Goal: Contribute content: Contribute content

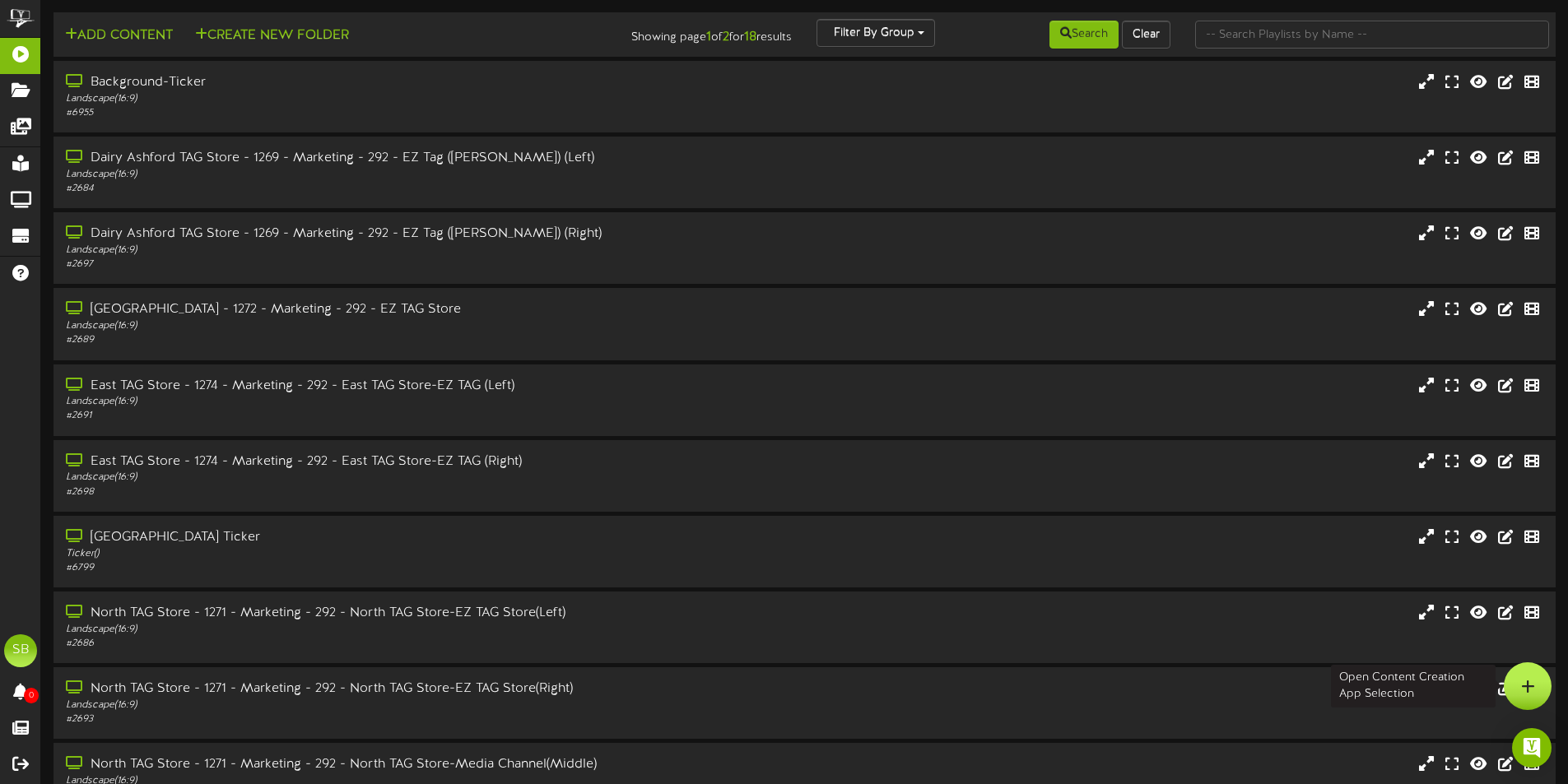
click at [1522, 680] on icon at bounding box center [1528, 686] width 14 height 15
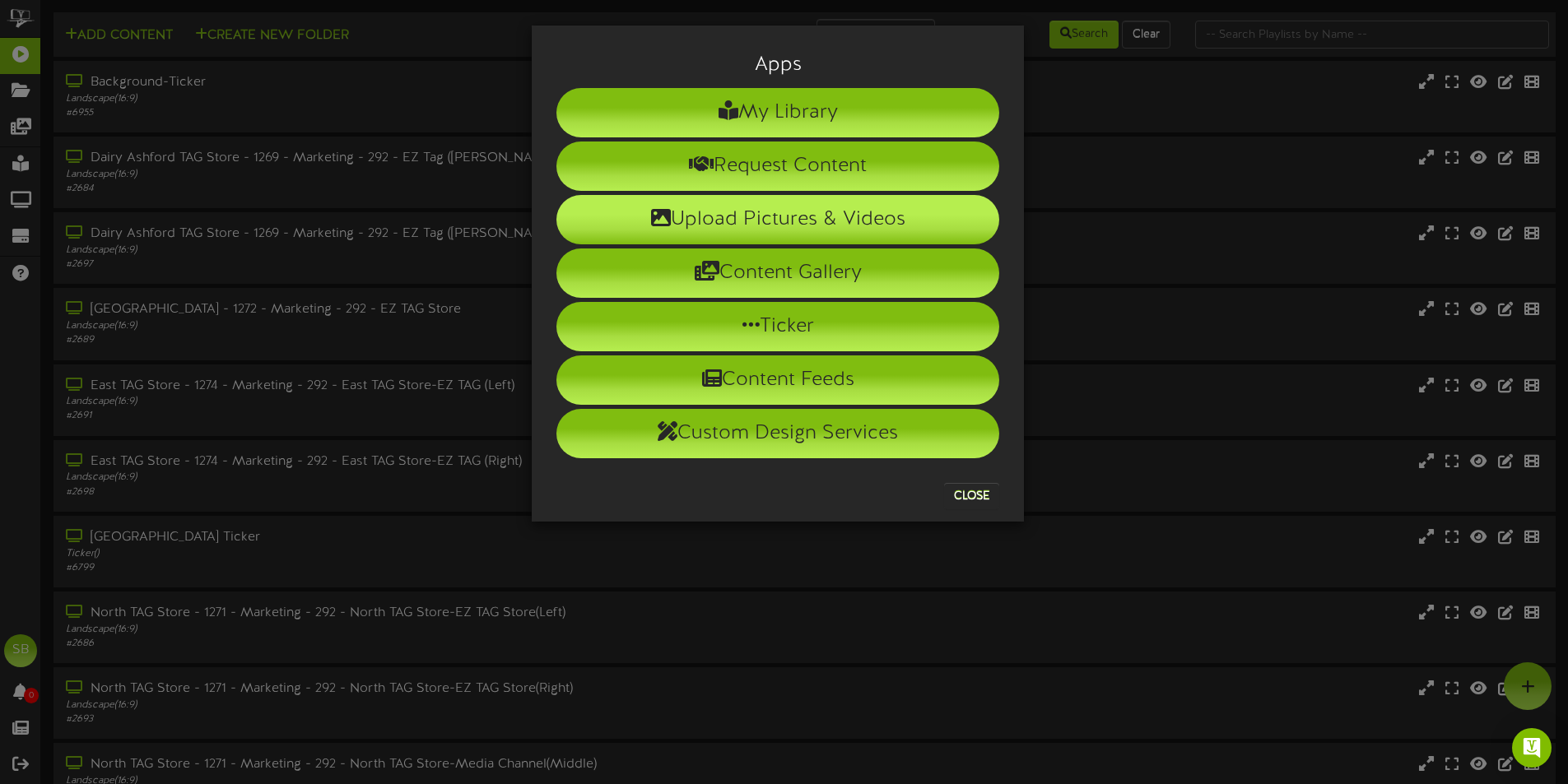
click at [800, 208] on li "Upload Pictures & Videos" at bounding box center [778, 219] width 443 height 49
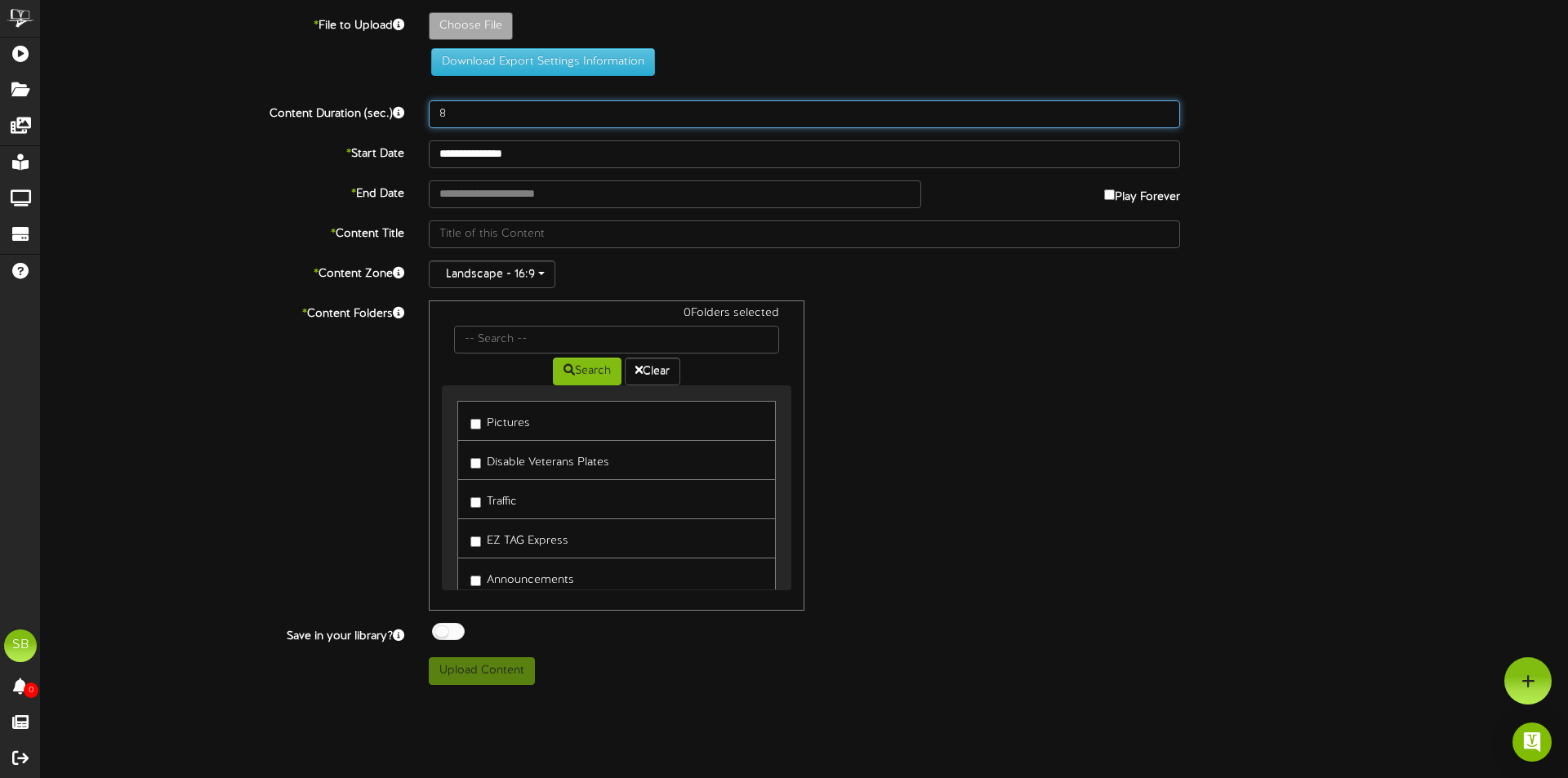
click at [490, 111] on input "8" at bounding box center [804, 114] width 752 height 28
type input "30"
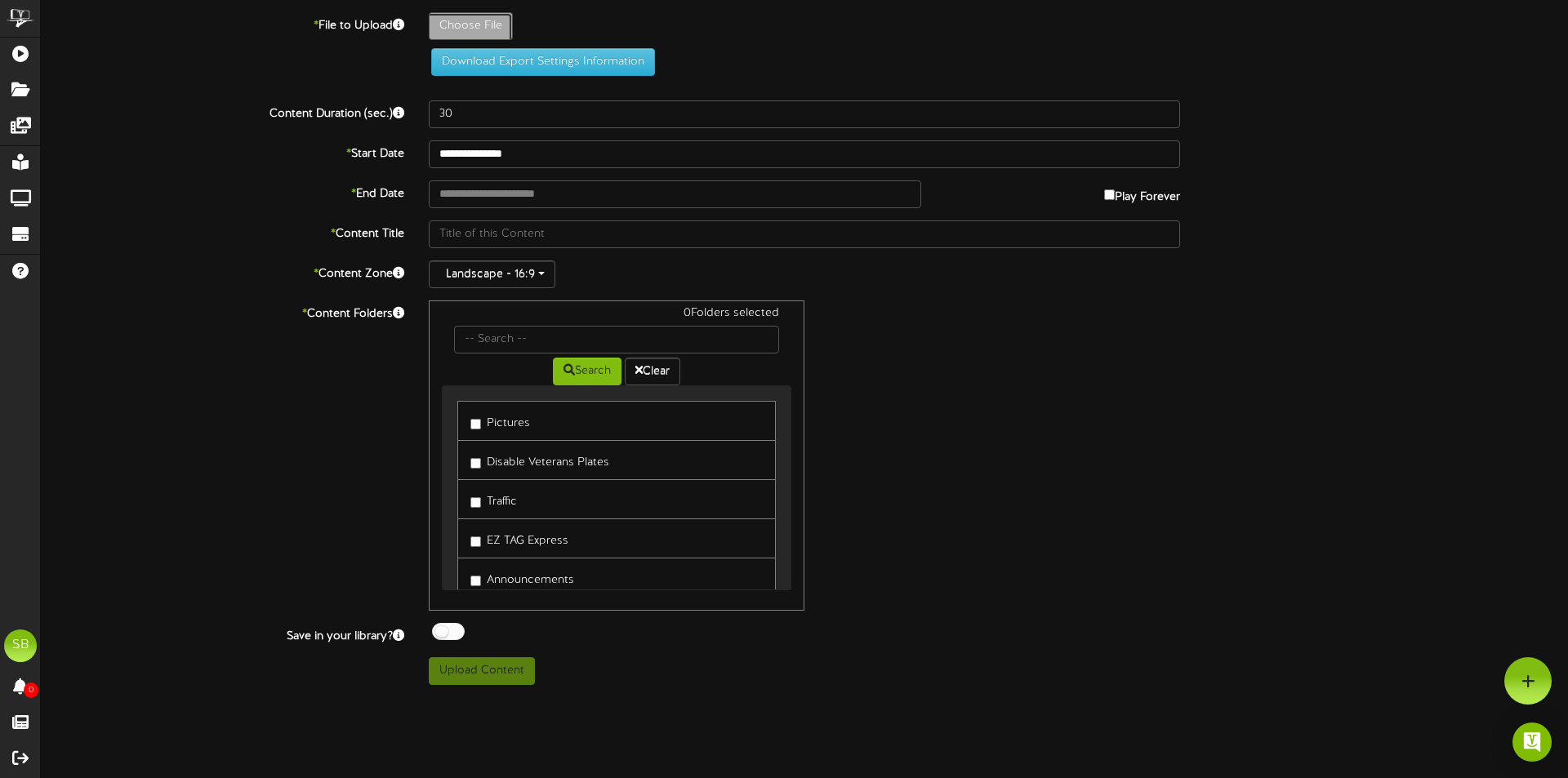
type input "**********"
type input "IRT2025_Revel"
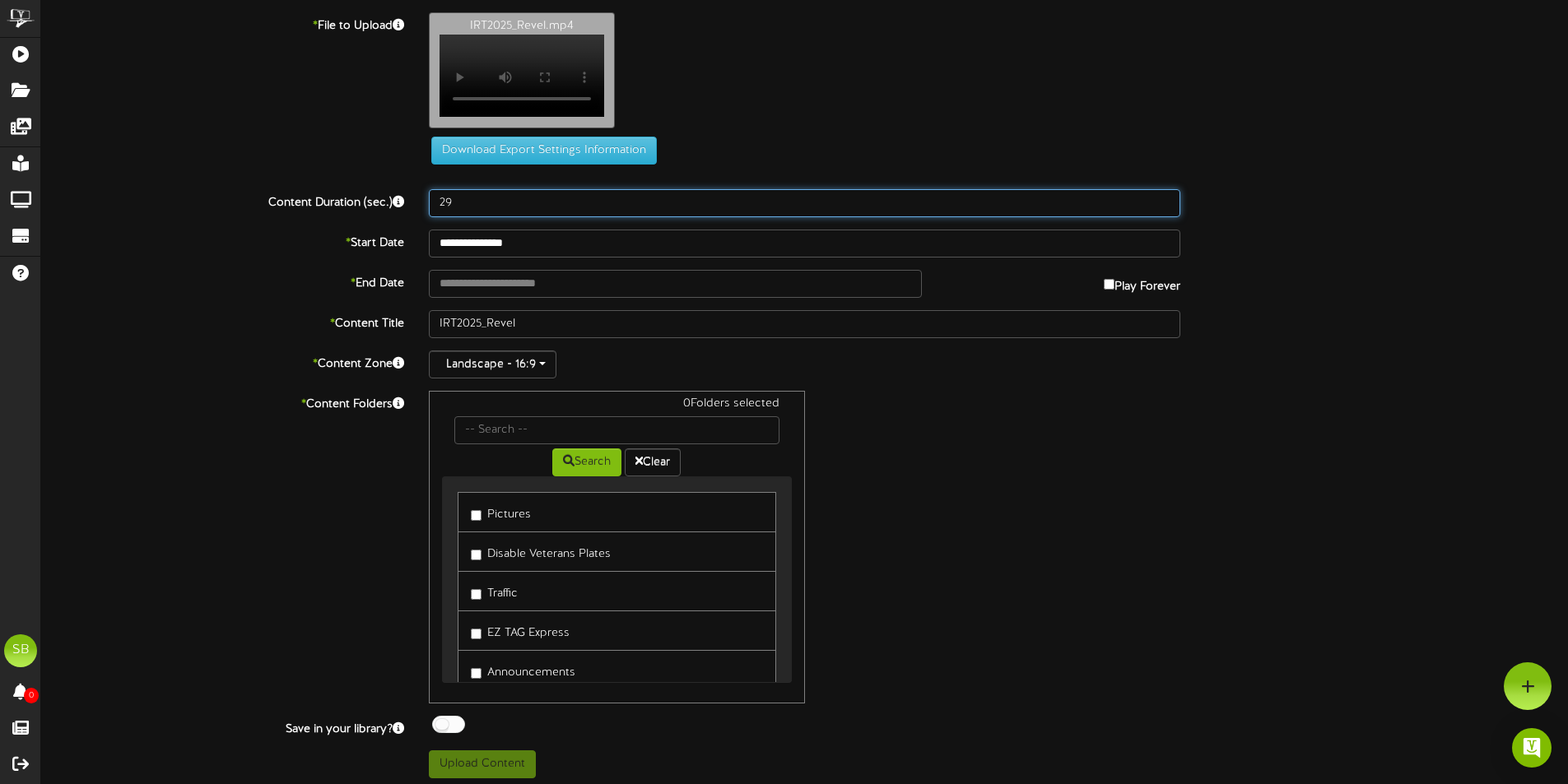
click at [487, 215] on input "29" at bounding box center [804, 203] width 751 height 28
type input "2"
type input "30"
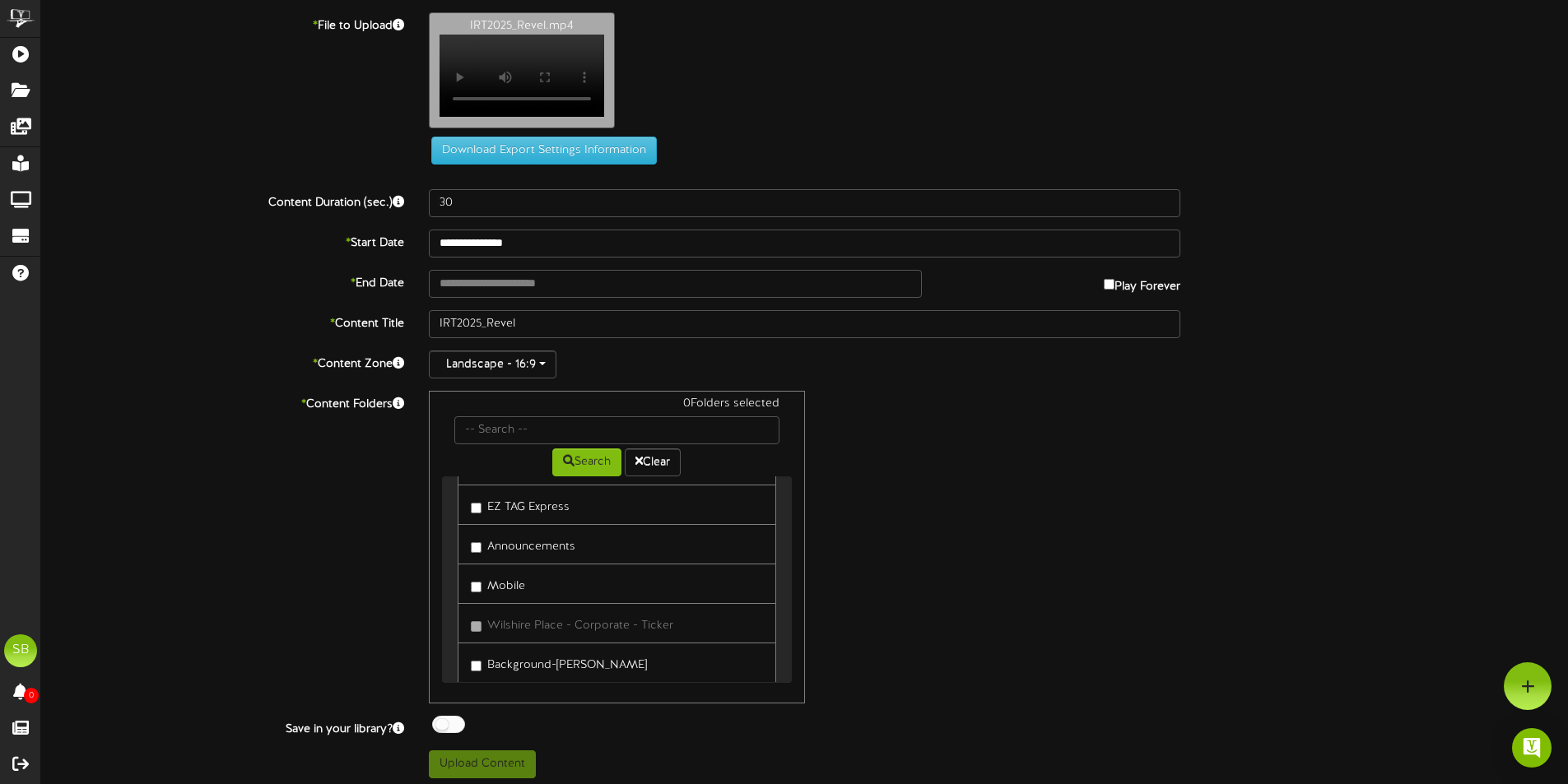
scroll to position [164, 0]
click at [544, 526] on link "Announcements" at bounding box center [617, 505] width 318 height 40
click at [548, 517] on label "Announcements" at bounding box center [523, 505] width 104 height 22
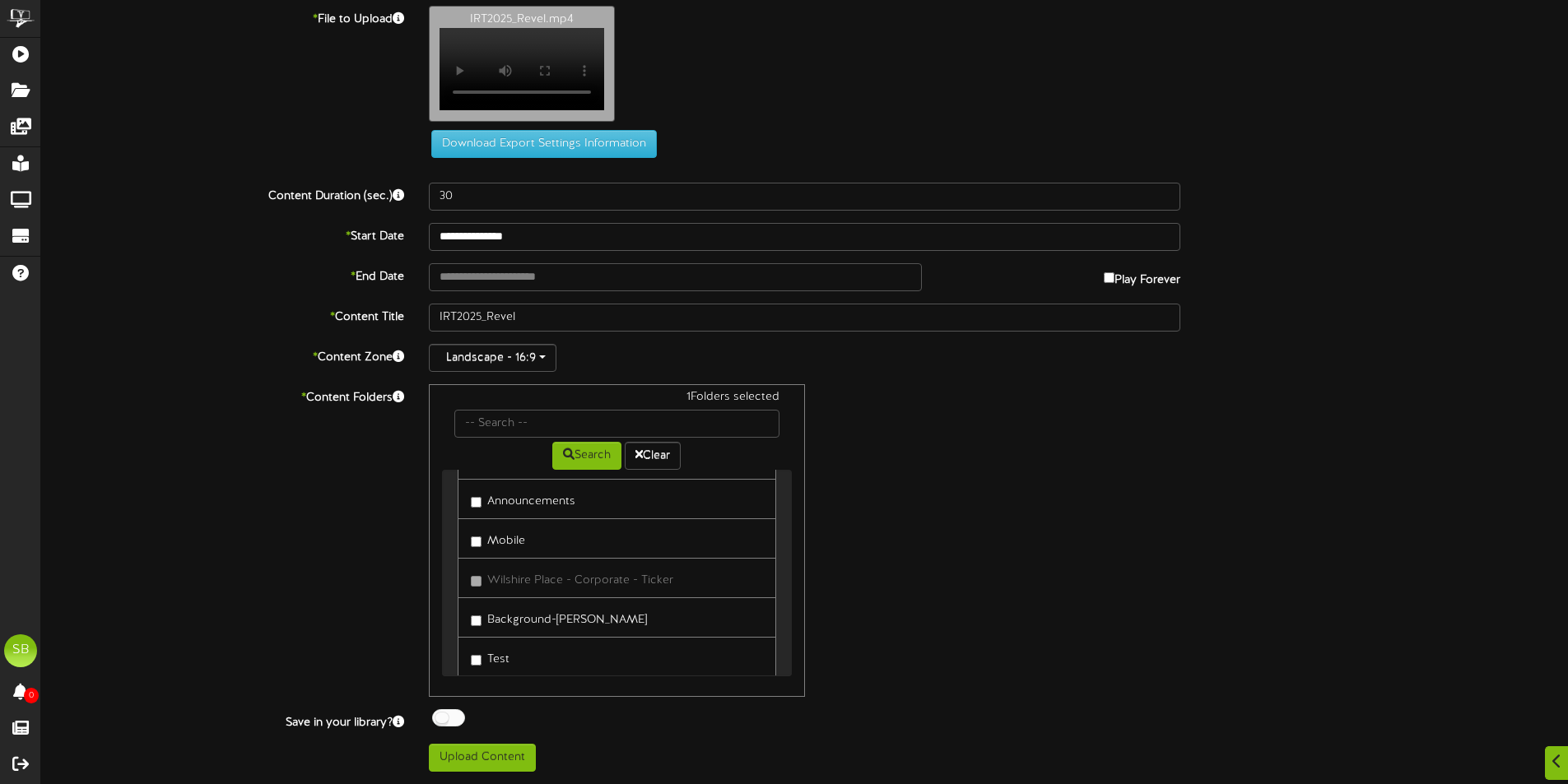
scroll to position [16, 0]
click at [501, 758] on button "Upload Content" at bounding box center [482, 758] width 107 height 28
type input "**********"
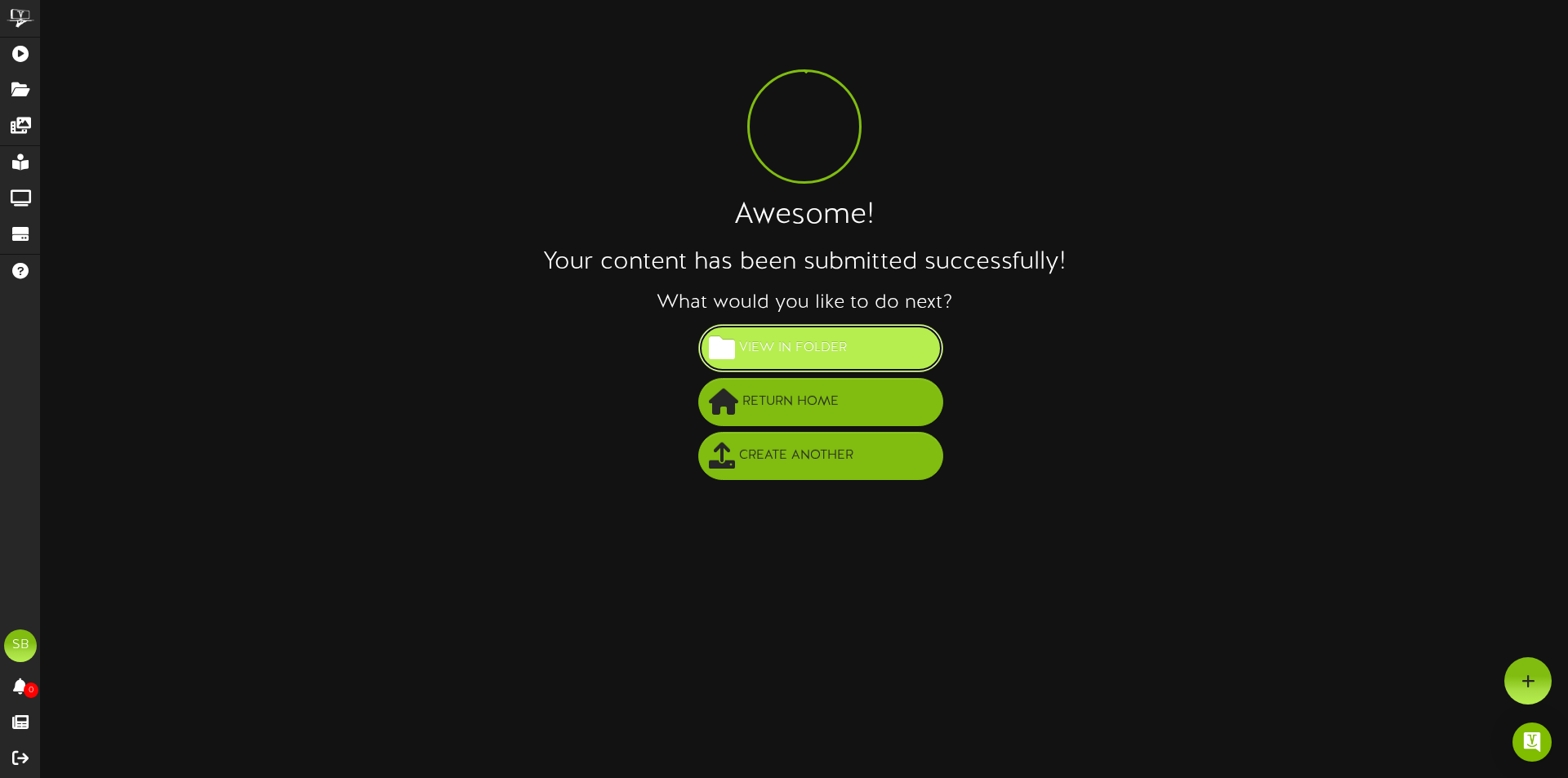
click at [827, 341] on span "View in Folder" at bounding box center [794, 348] width 116 height 27
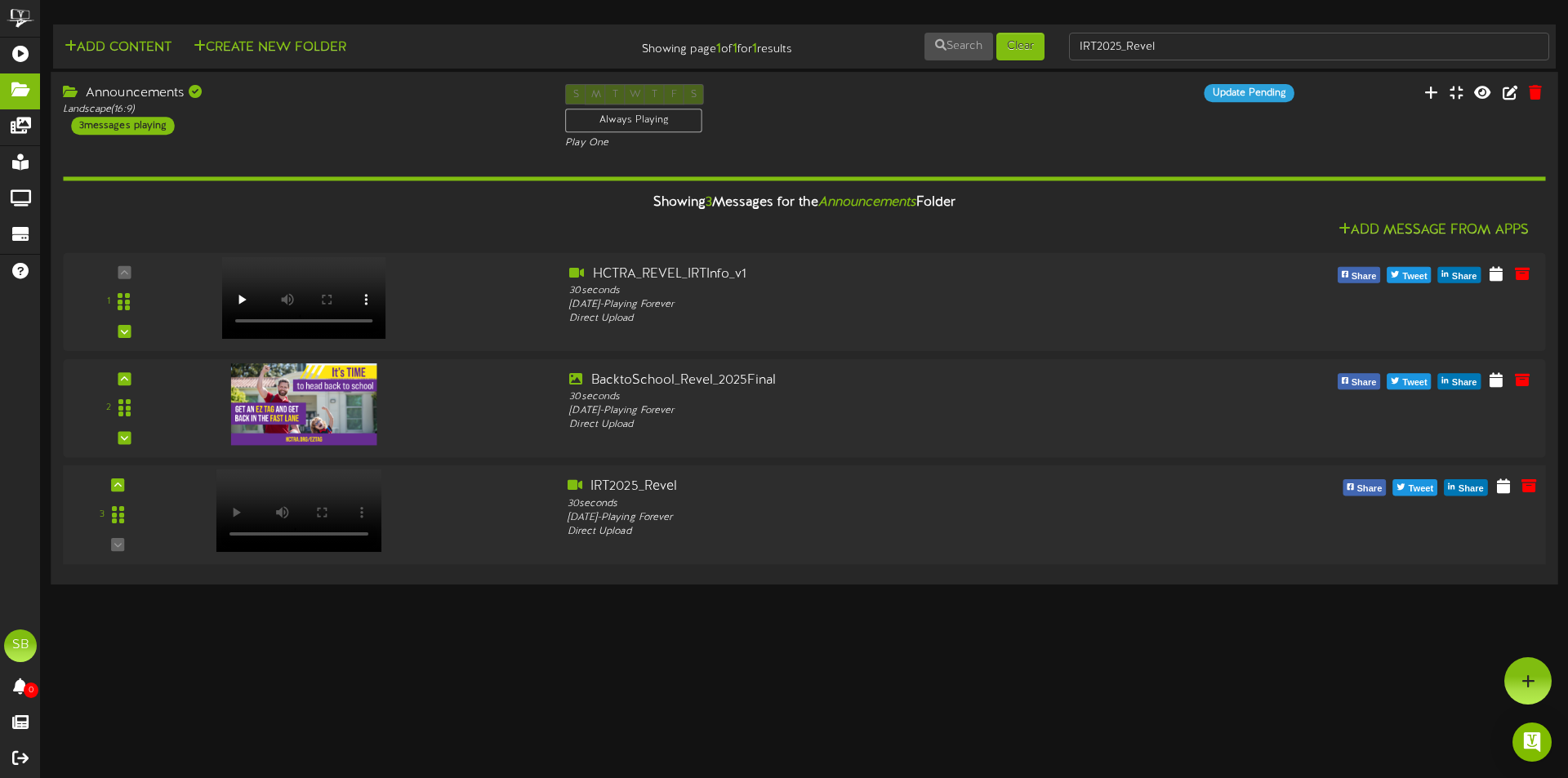
click at [456, 496] on div at bounding box center [367, 507] width 375 height 58
click at [766, 292] on div "30 seconds" at bounding box center [867, 290] width 599 height 14
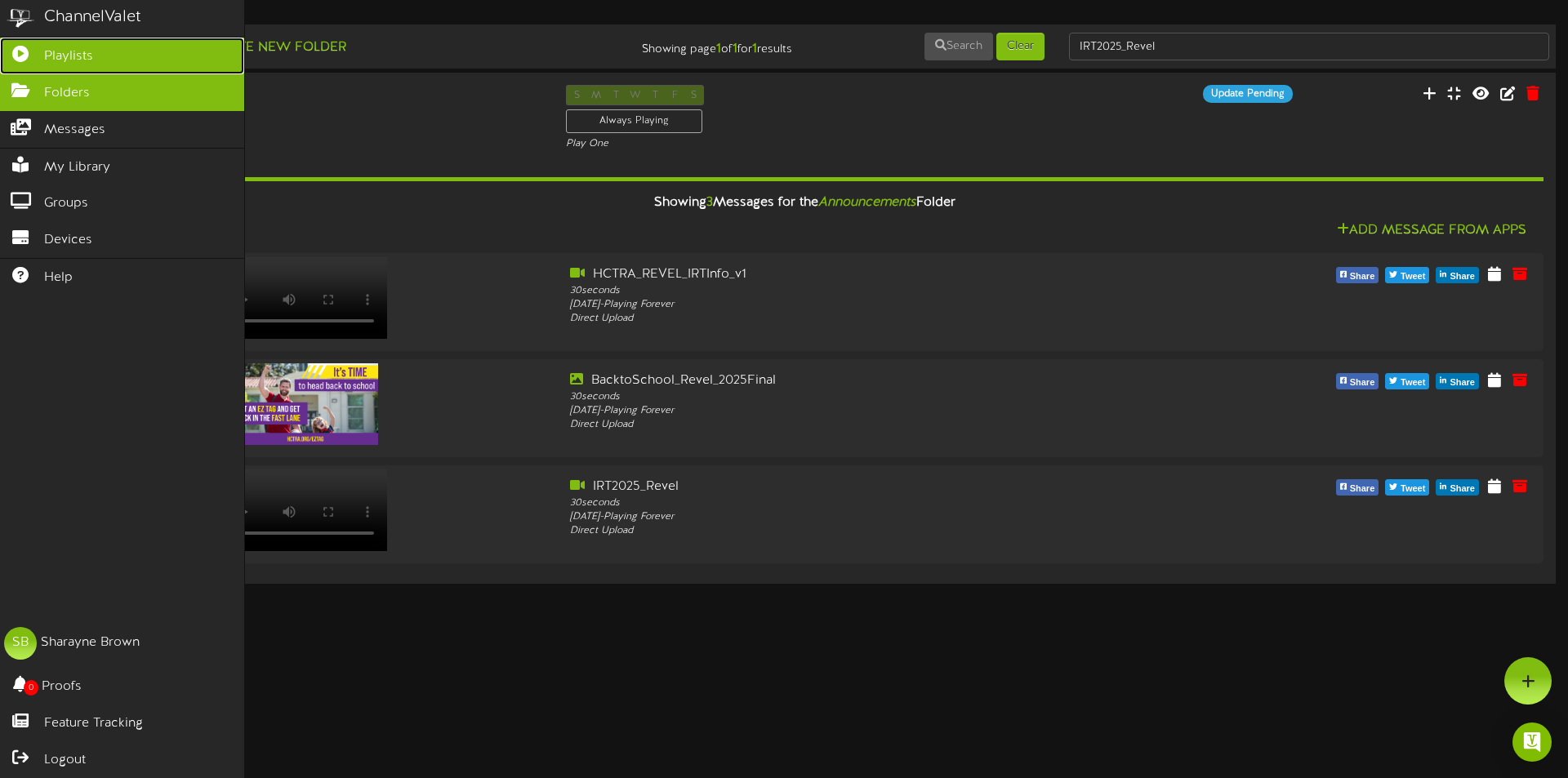
click at [76, 45] on link "Playlists" at bounding box center [122, 55] width 244 height 37
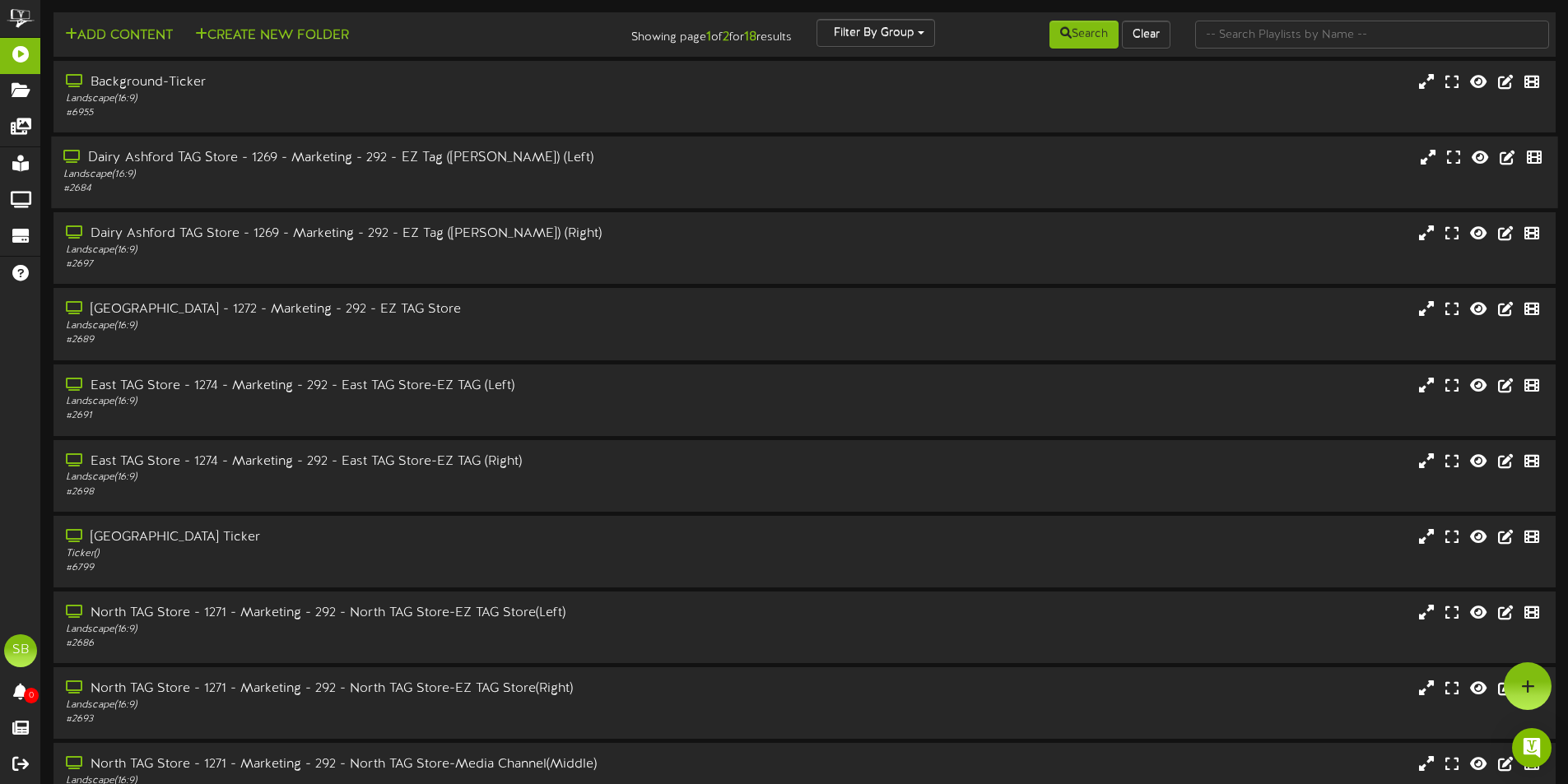
click at [381, 171] on div "Landscape ( 16:9 )" at bounding box center [365, 175] width 603 height 14
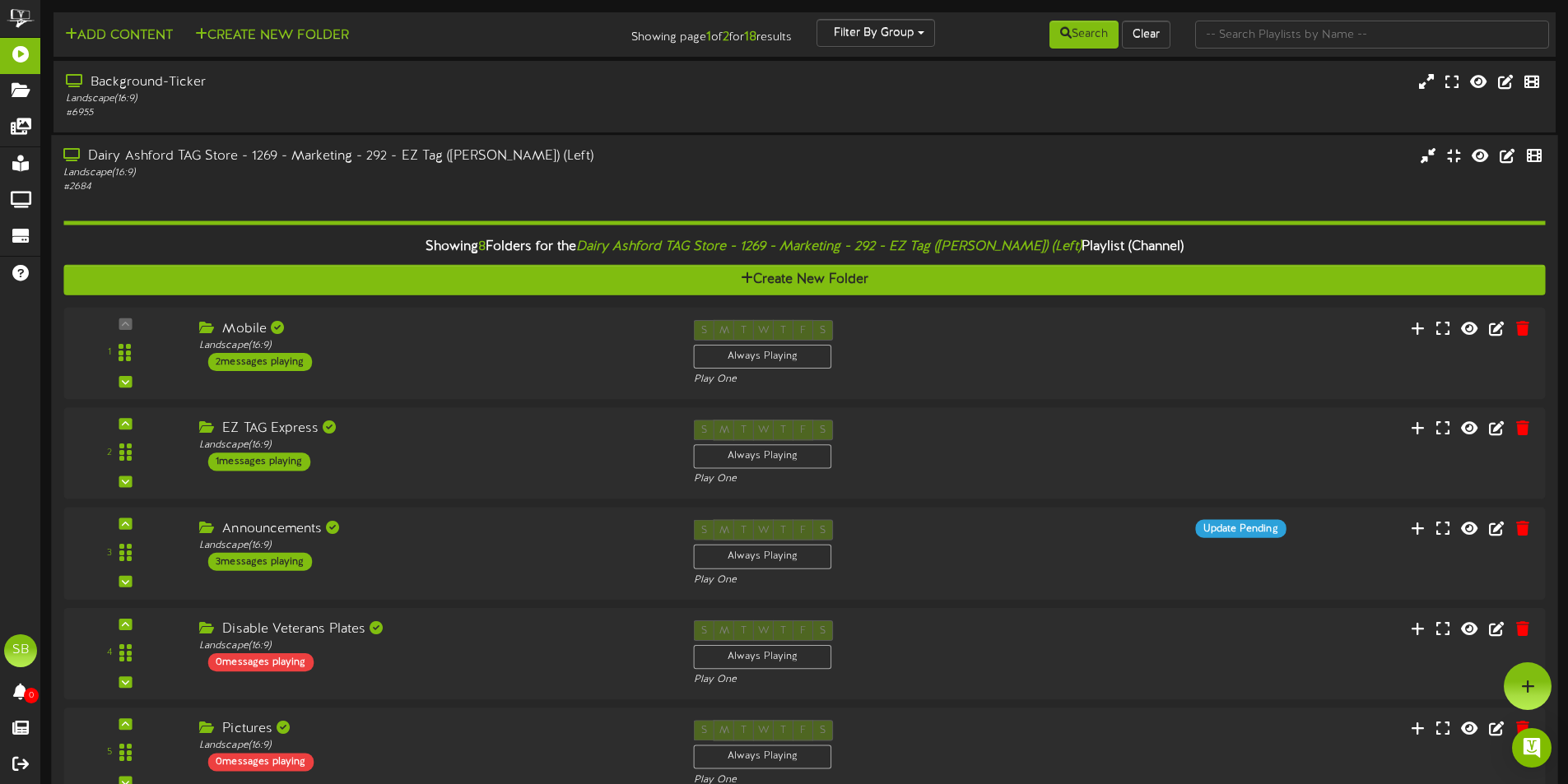
click at [406, 177] on div "Landscape ( 16:9 )" at bounding box center [365, 173] width 603 height 14
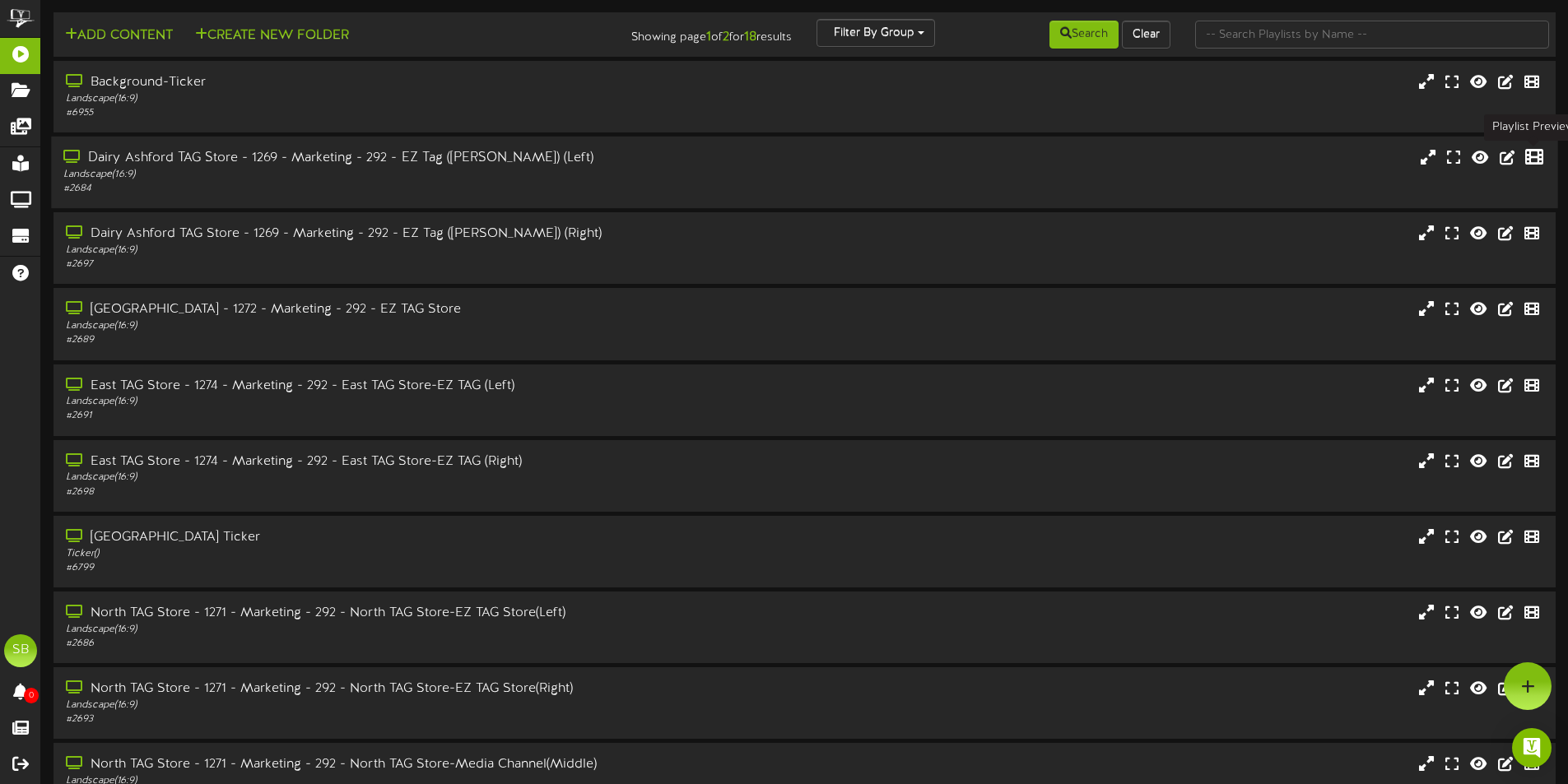
click at [1543, 163] on button at bounding box center [1534, 159] width 28 height 26
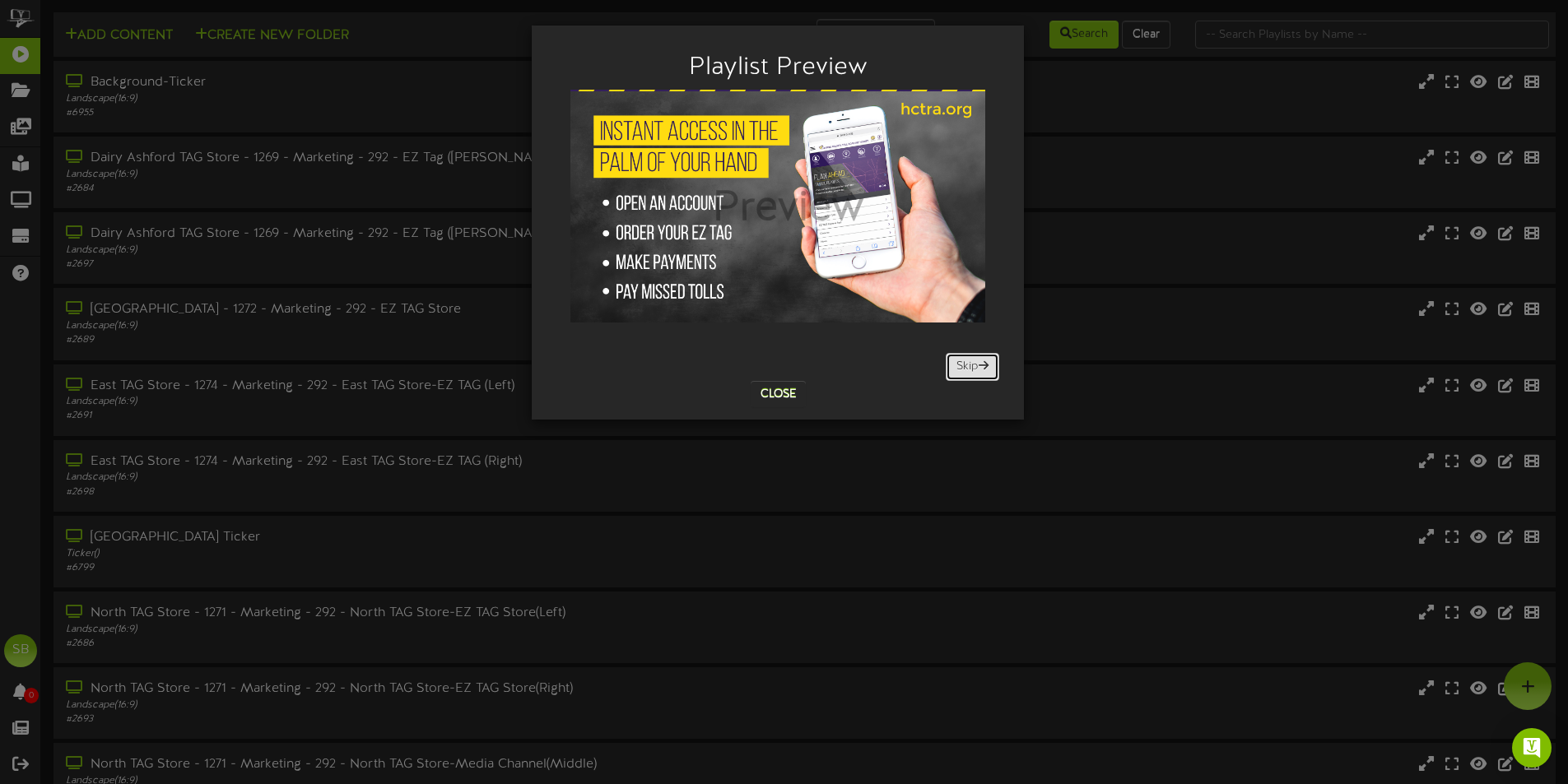
click at [974, 364] on button "Skip" at bounding box center [972, 366] width 54 height 28
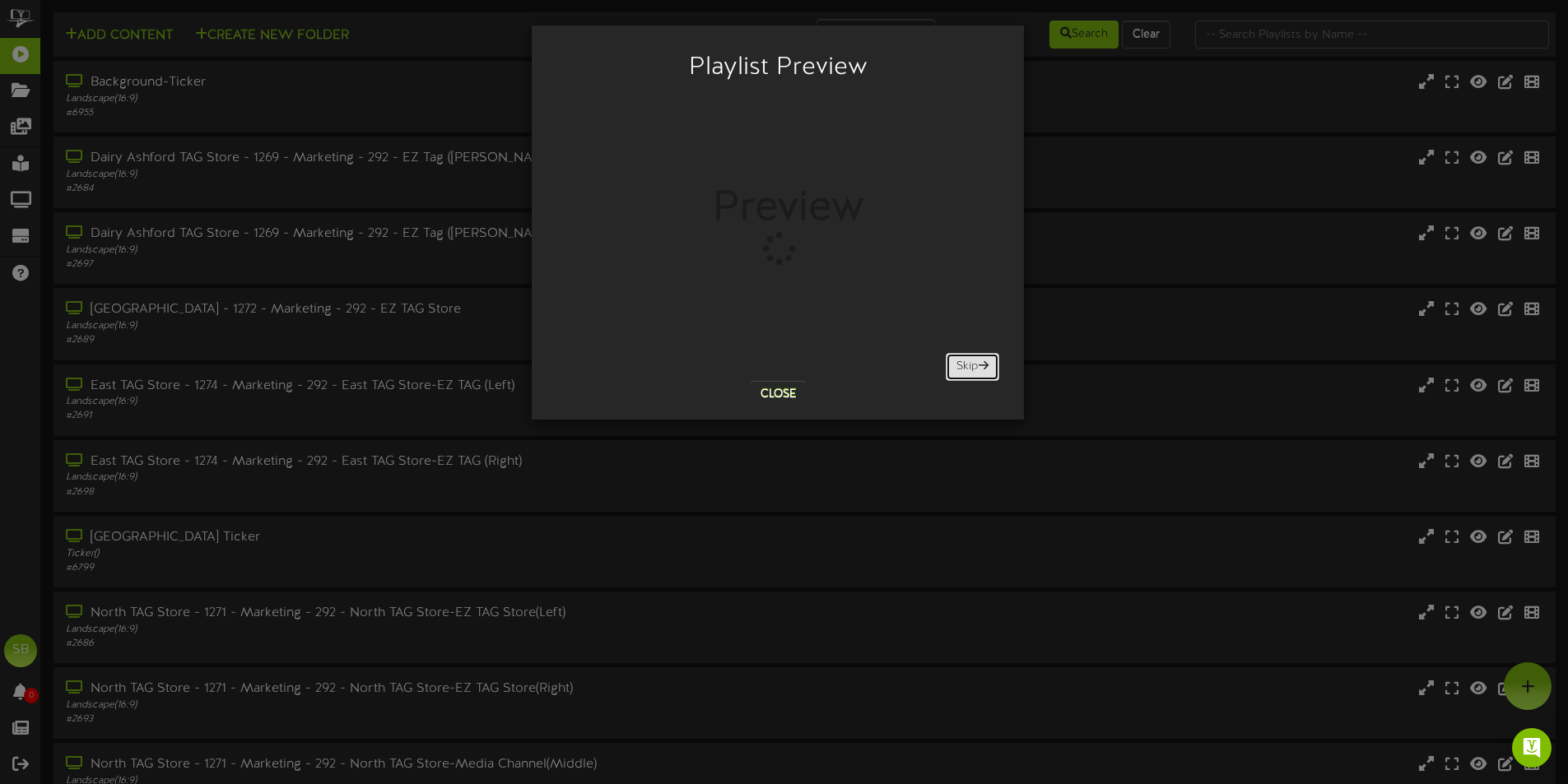
click at [973, 360] on button "Skip" at bounding box center [972, 366] width 54 height 28
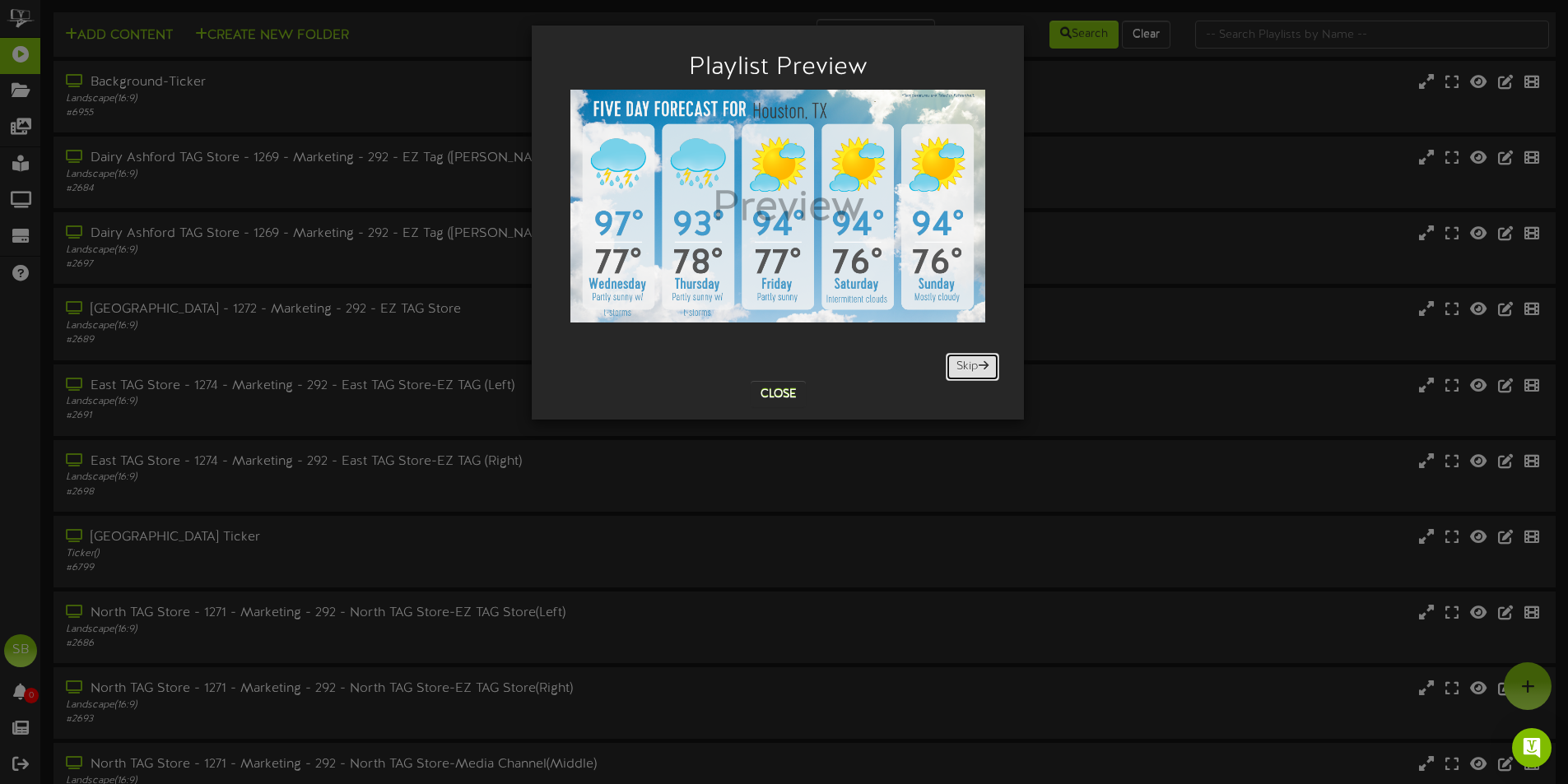
click at [971, 360] on button "Skip" at bounding box center [972, 366] width 54 height 28
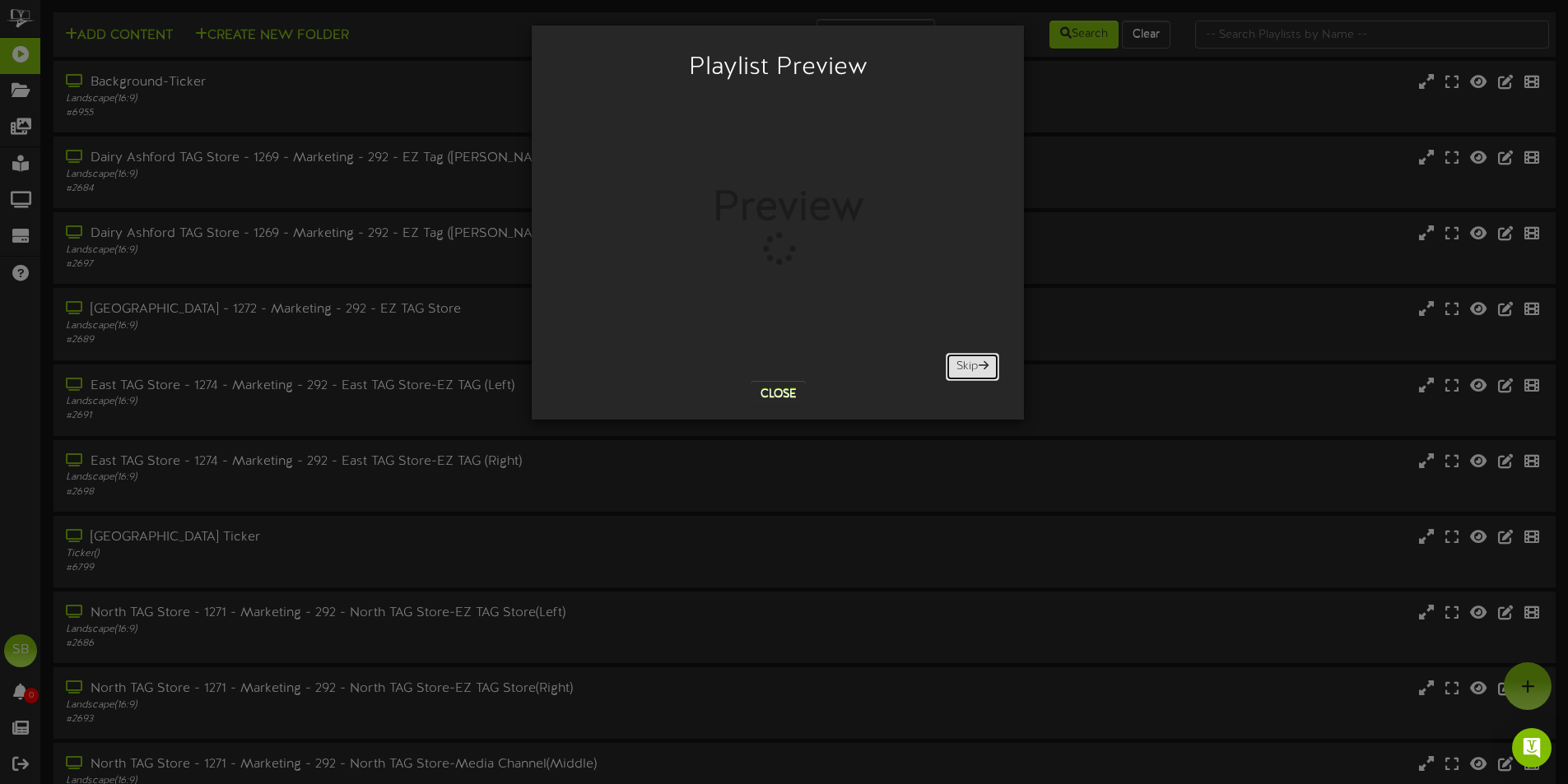
click at [971, 360] on button "Skip" at bounding box center [972, 366] width 54 height 28
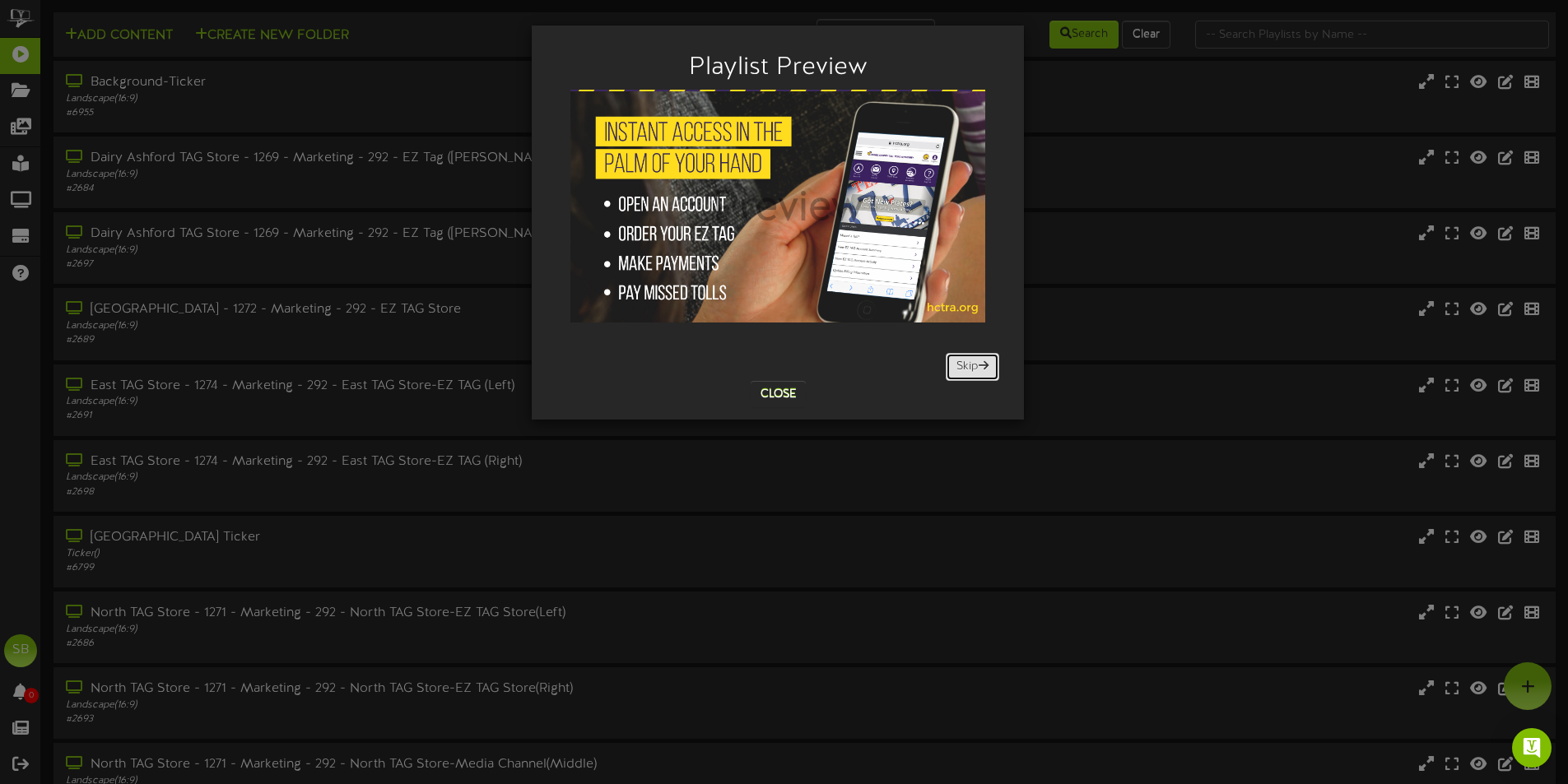
click at [971, 360] on button "Skip" at bounding box center [972, 366] width 54 height 28
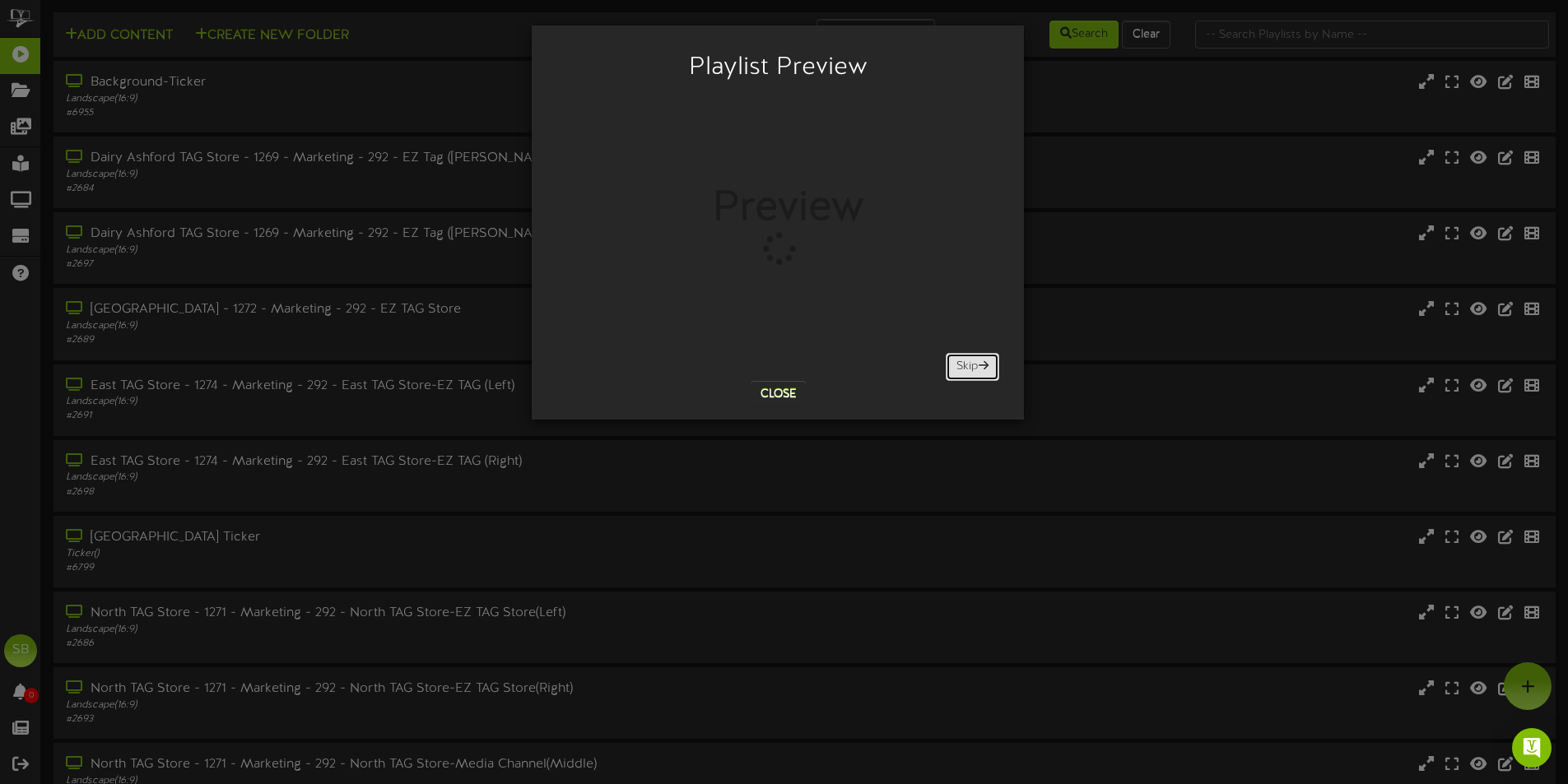
click at [971, 360] on button "Skip" at bounding box center [972, 366] width 54 height 28
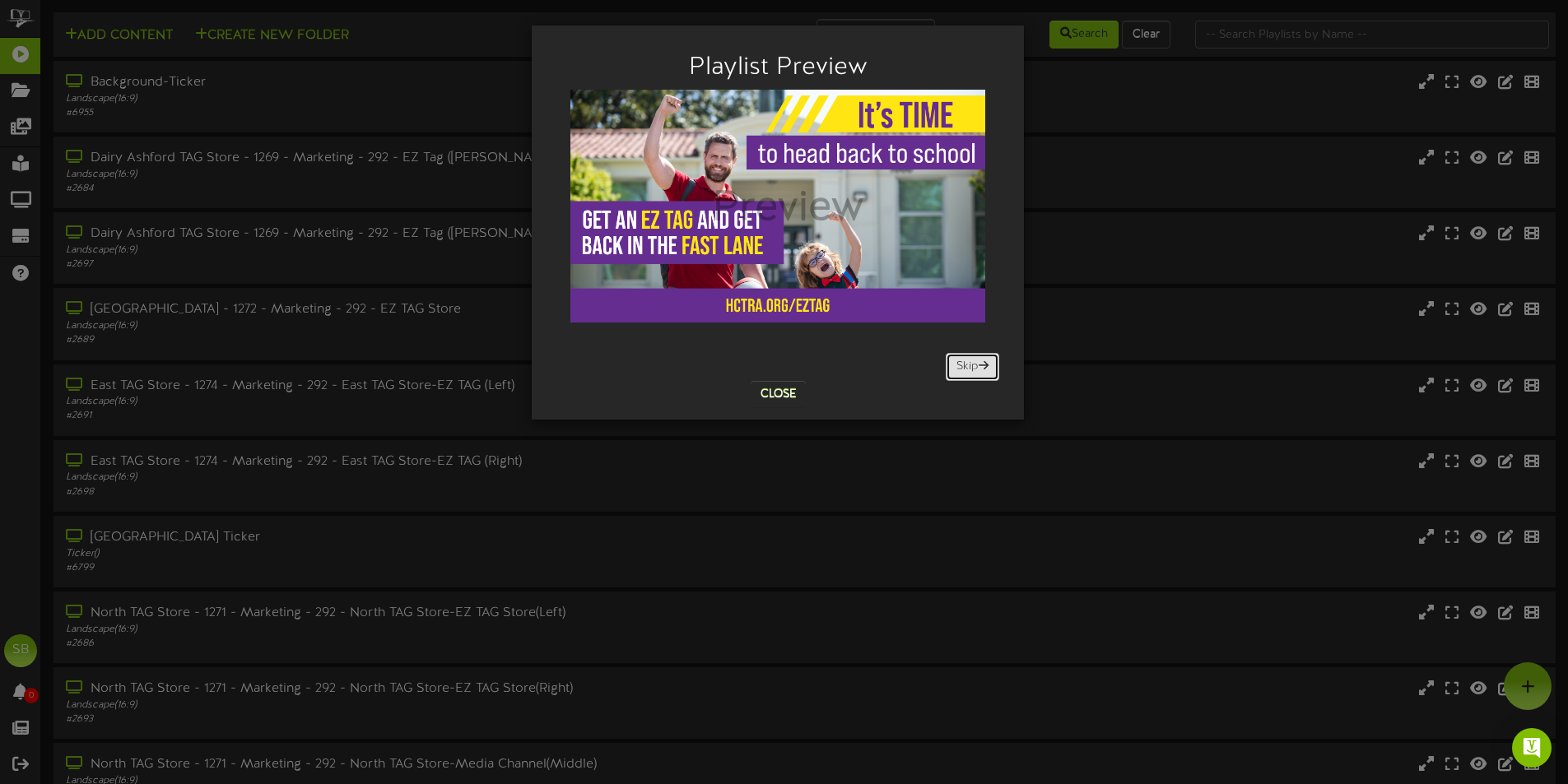
click at [970, 360] on button "Skip" at bounding box center [972, 366] width 54 height 28
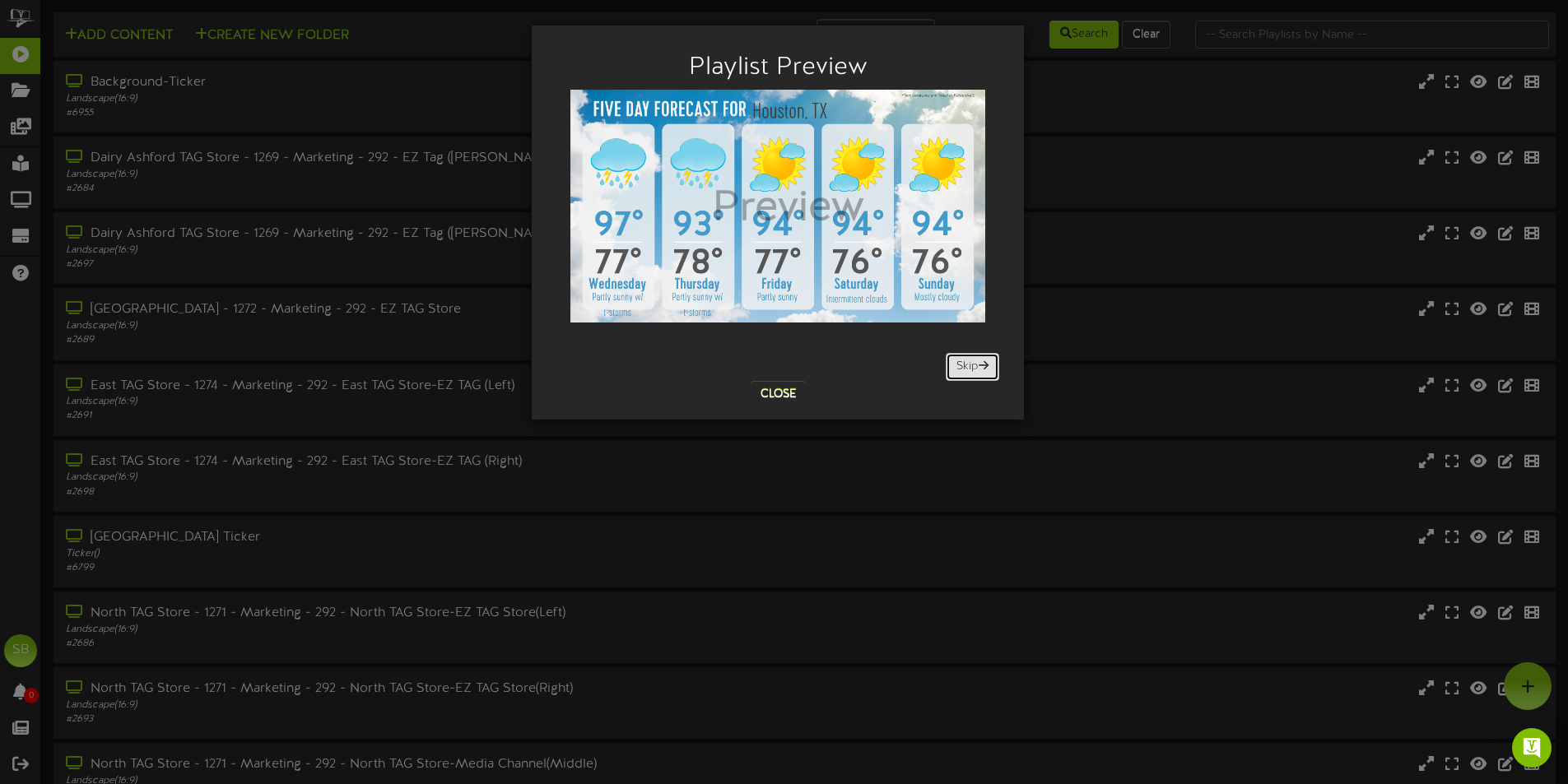
click at [970, 360] on button "Skip" at bounding box center [972, 366] width 54 height 28
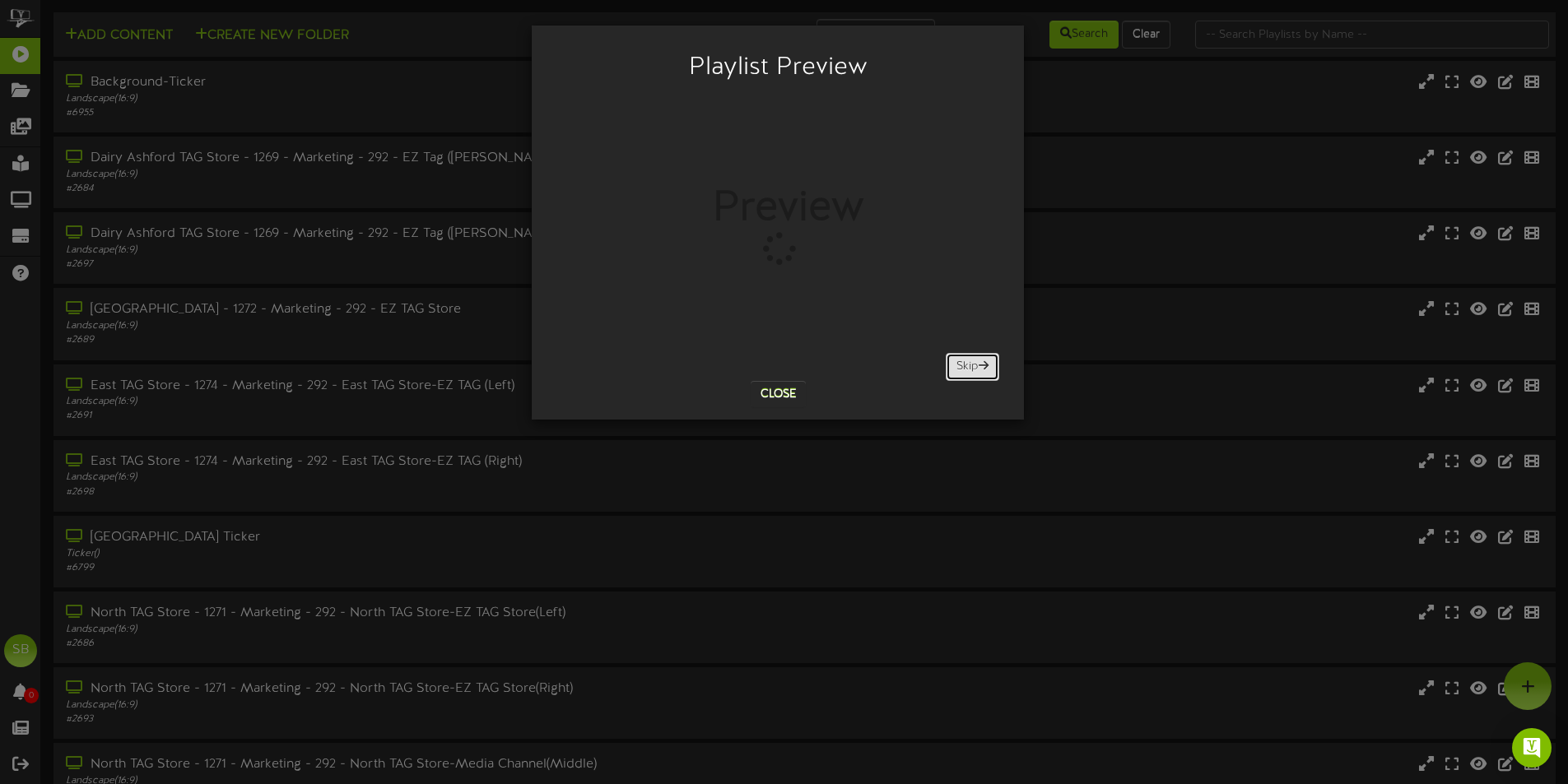
click at [970, 360] on button "Skip" at bounding box center [972, 366] width 54 height 28
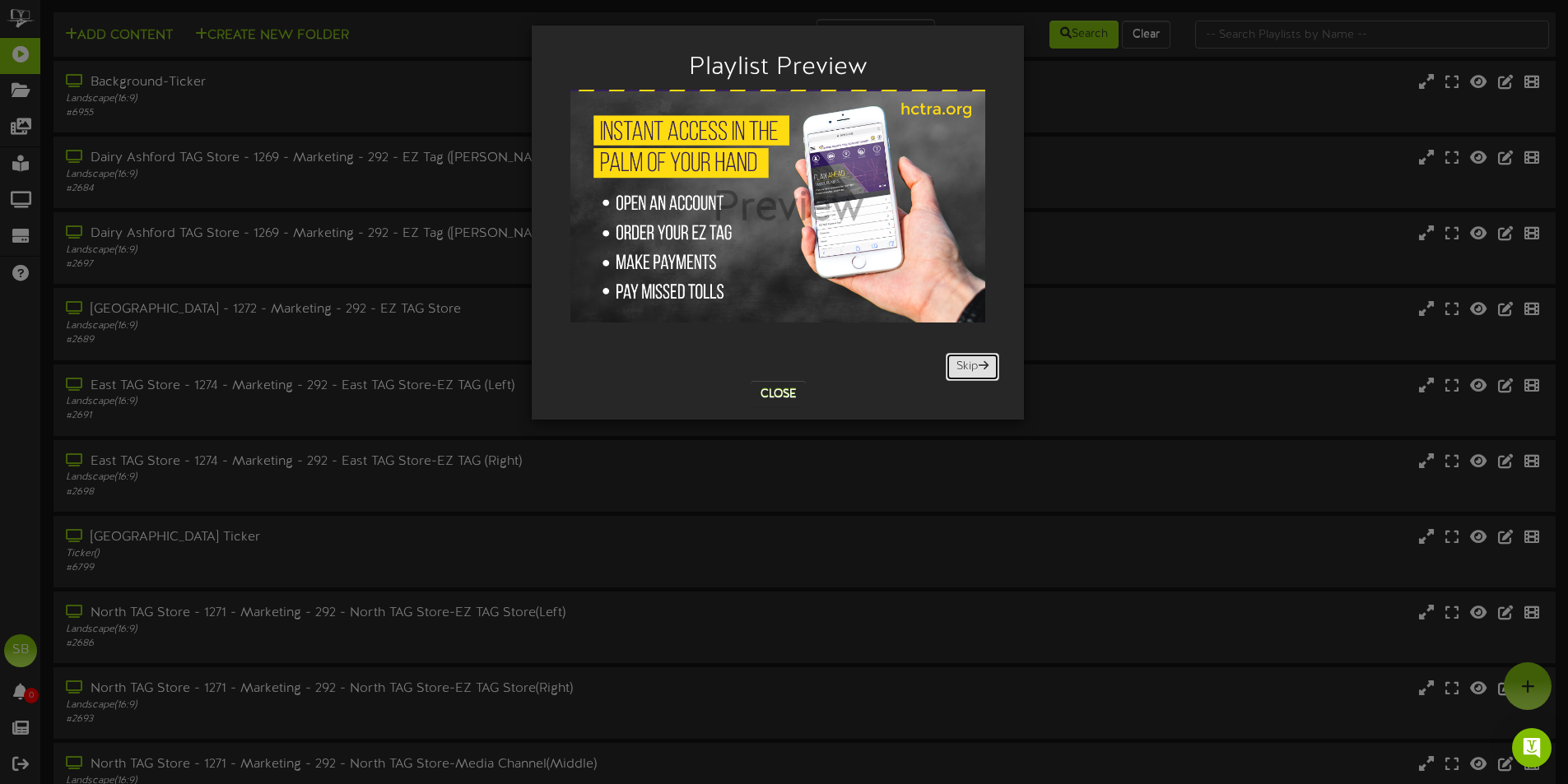
click at [970, 360] on button "Skip" at bounding box center [972, 366] width 54 height 28
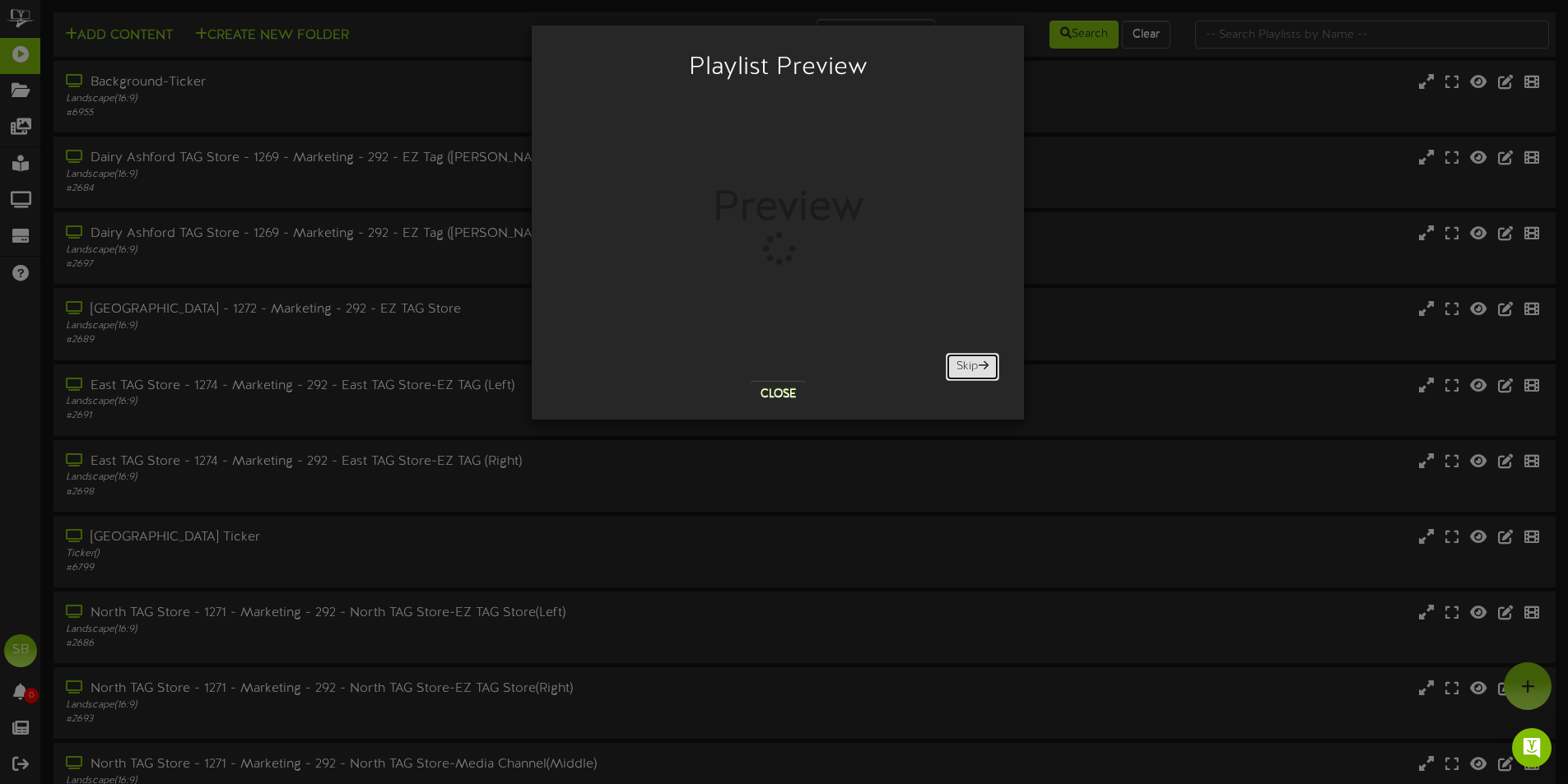
click at [970, 360] on button "Skip" at bounding box center [972, 366] width 54 height 28
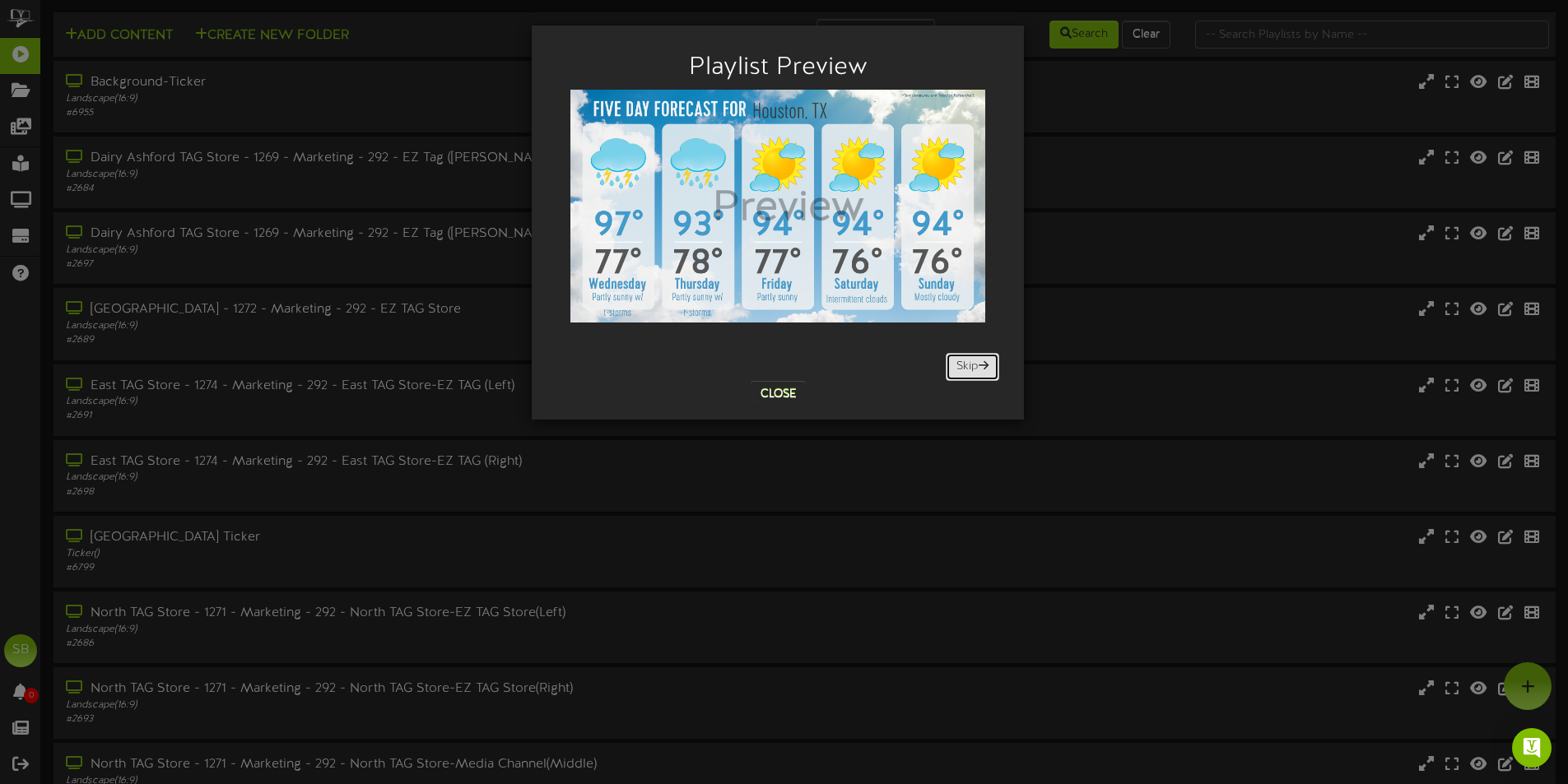
click at [946, 362] on button "Skip" at bounding box center [972, 366] width 54 height 28
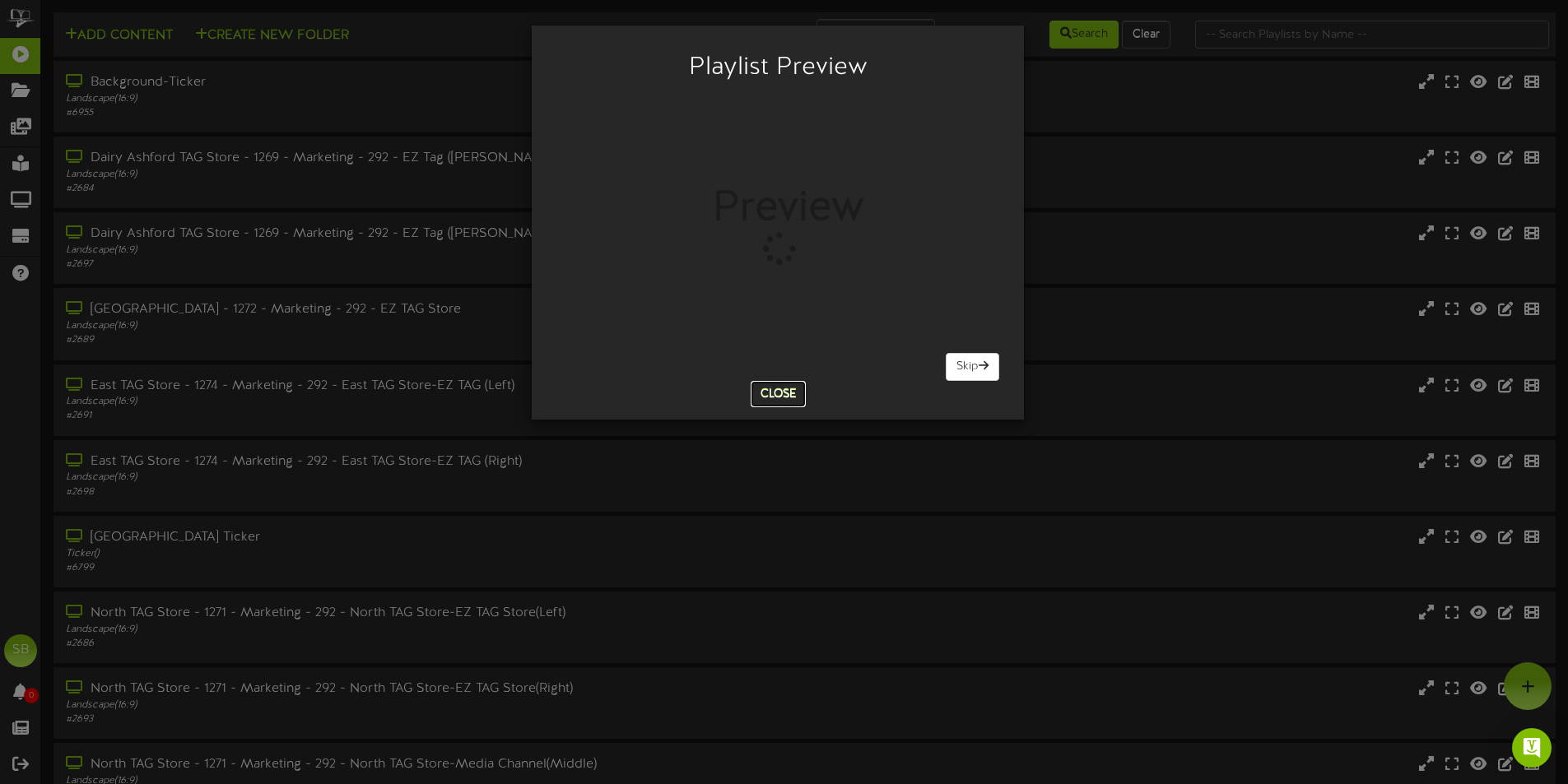
click at [777, 382] on button "Close" at bounding box center [778, 394] width 55 height 26
